Goal: Find contact information: Find contact information

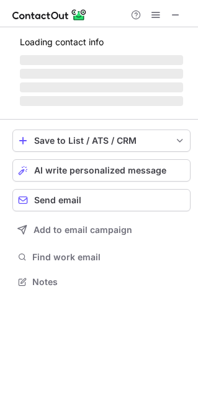
scroll to position [6, 6]
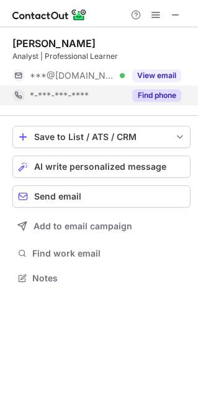
click at [153, 95] on button "Find phone" at bounding box center [156, 95] width 49 height 12
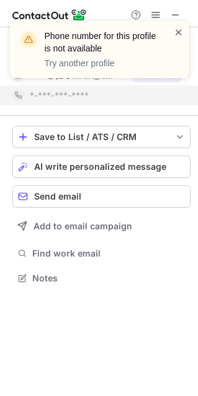
click at [176, 33] on span at bounding box center [179, 32] width 10 height 12
